Goal: Information Seeking & Learning: Learn about a topic

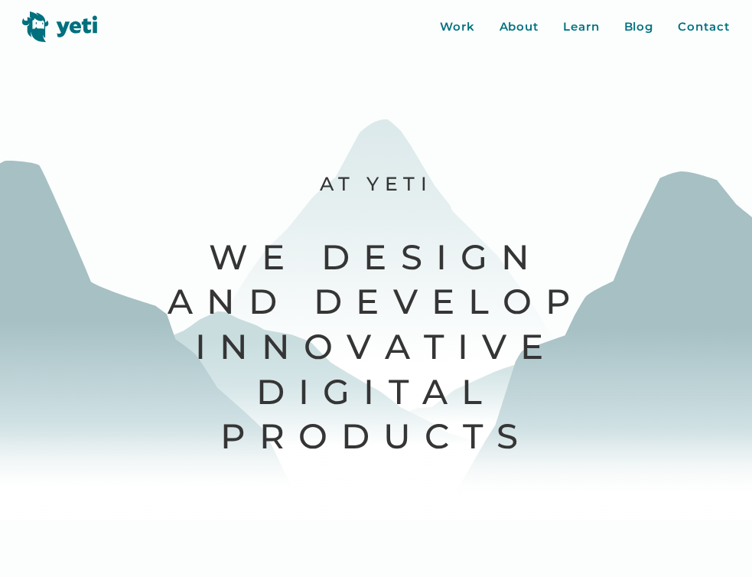
click at [477, 21] on div "Work About Learn Blog Contact Close More..." at bounding box center [585, 27] width 290 height 18
click at [462, 28] on div "Work" at bounding box center [457, 27] width 35 height 18
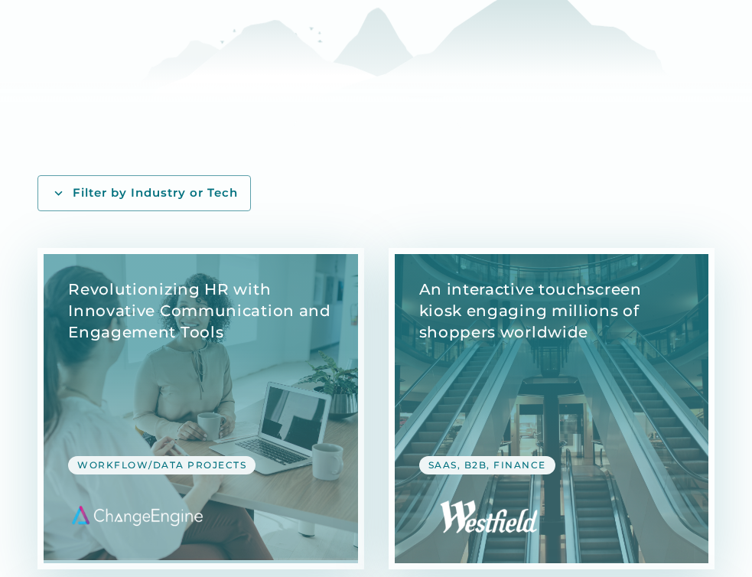
scroll to position [223, 0]
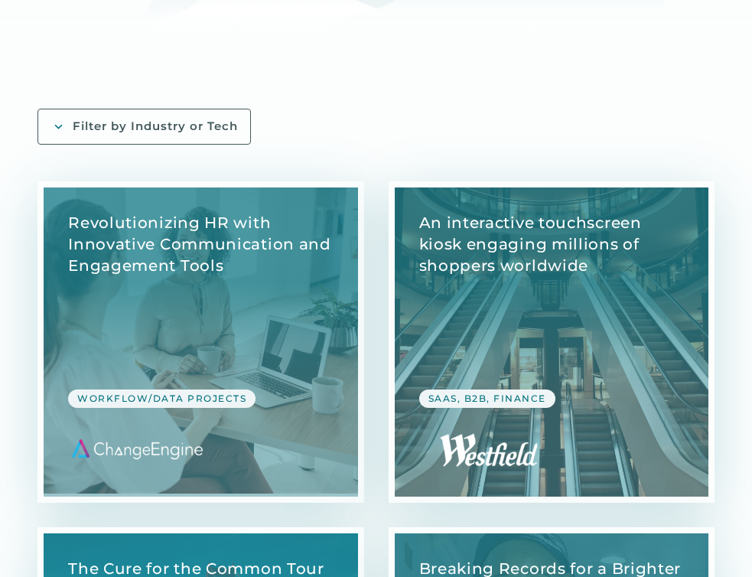
click at [158, 141] on link "Filter by Industry or Tech" at bounding box center [145, 127] width 214 height 36
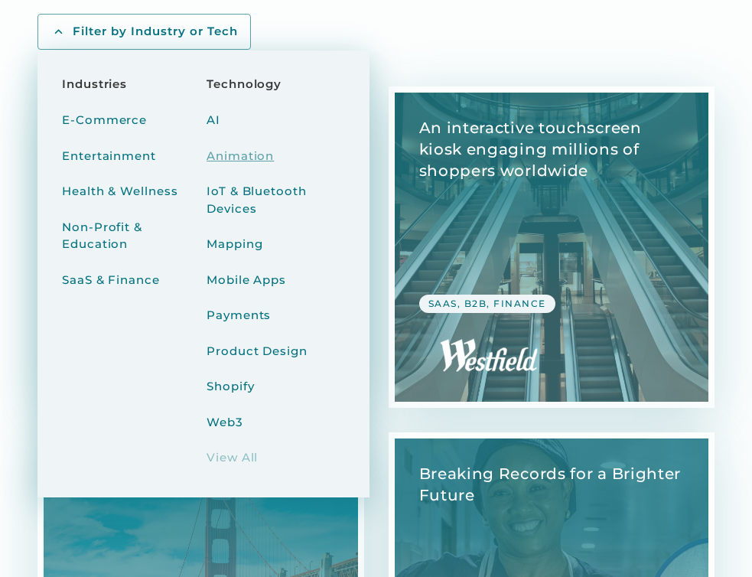
scroll to position [326, 0]
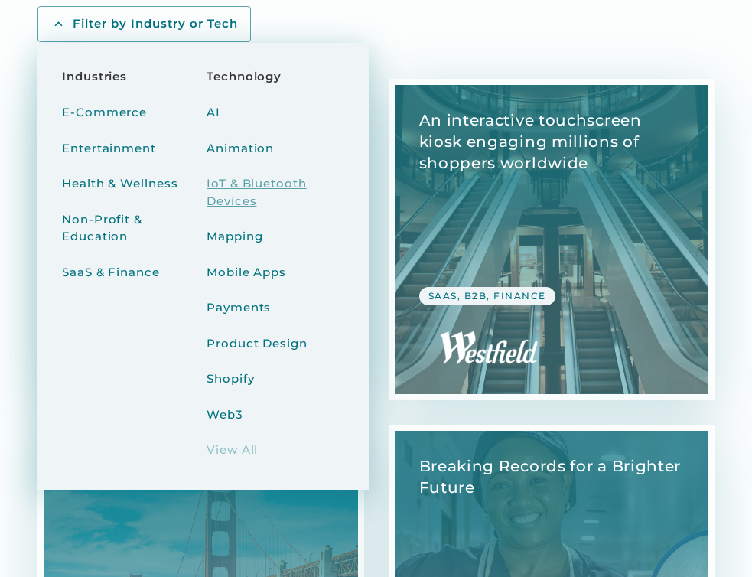
click at [229, 180] on div "IoT & Bluetooth Devices" at bounding box center [276, 192] width 139 height 34
